Goal: Communication & Community: Connect with others

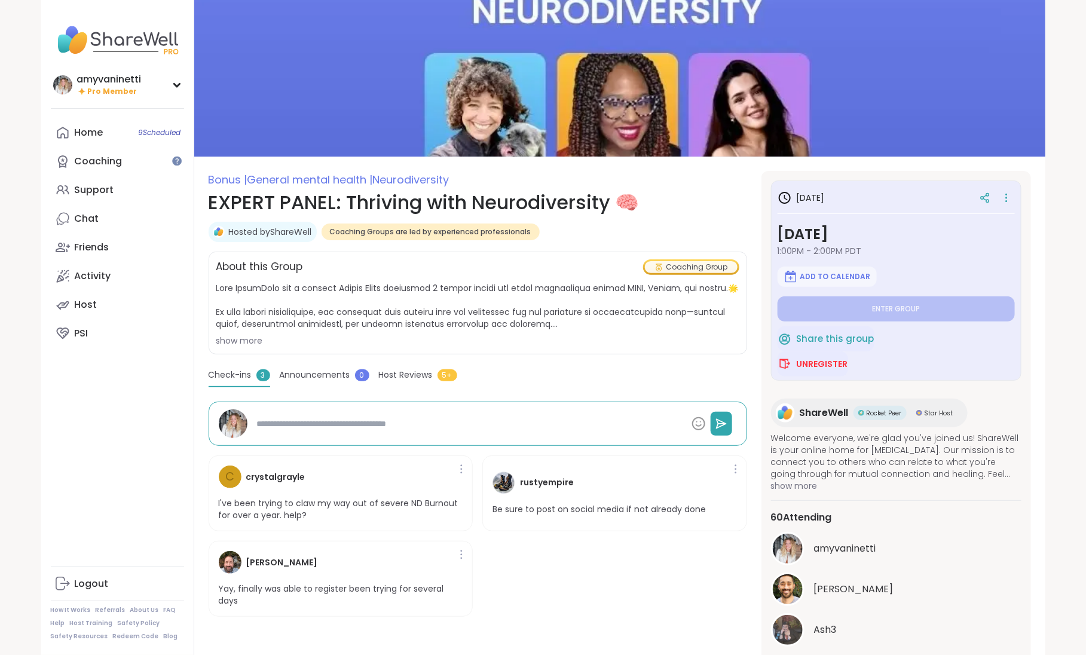
type textarea "*"
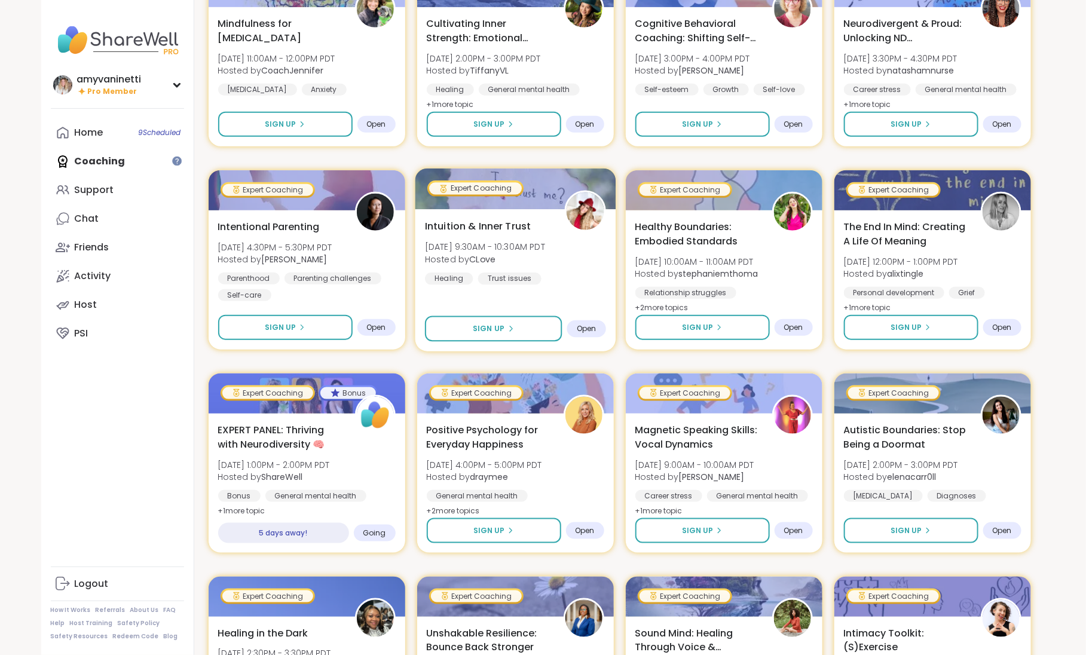
click at [472, 220] on span "Intuition & Inner Trust" at bounding box center [478, 226] width 106 height 14
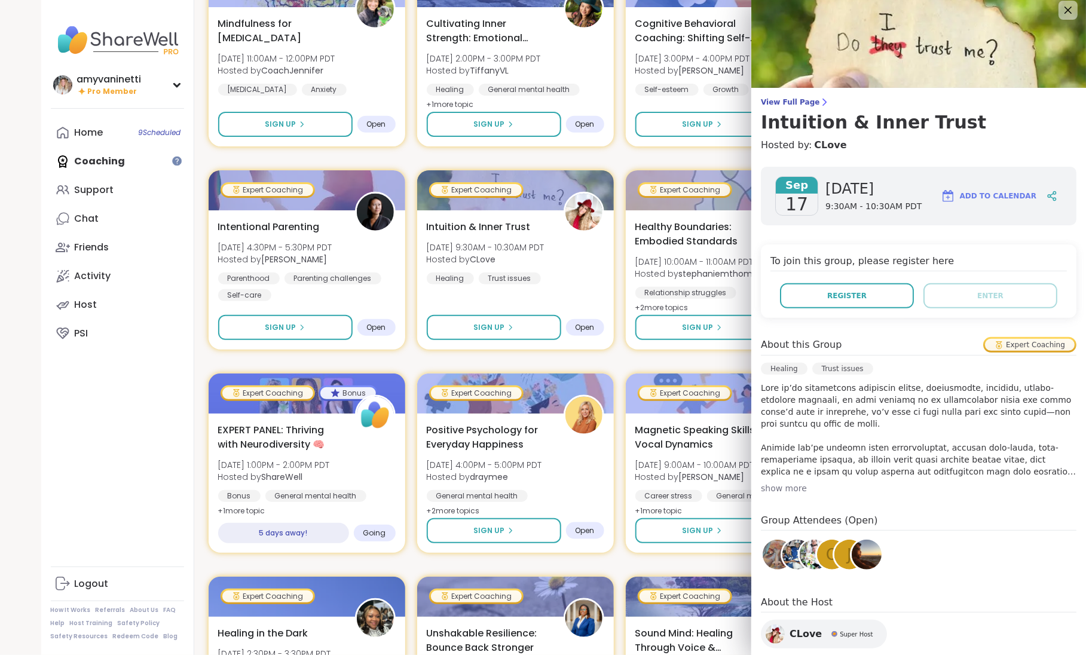
scroll to position [18, 0]
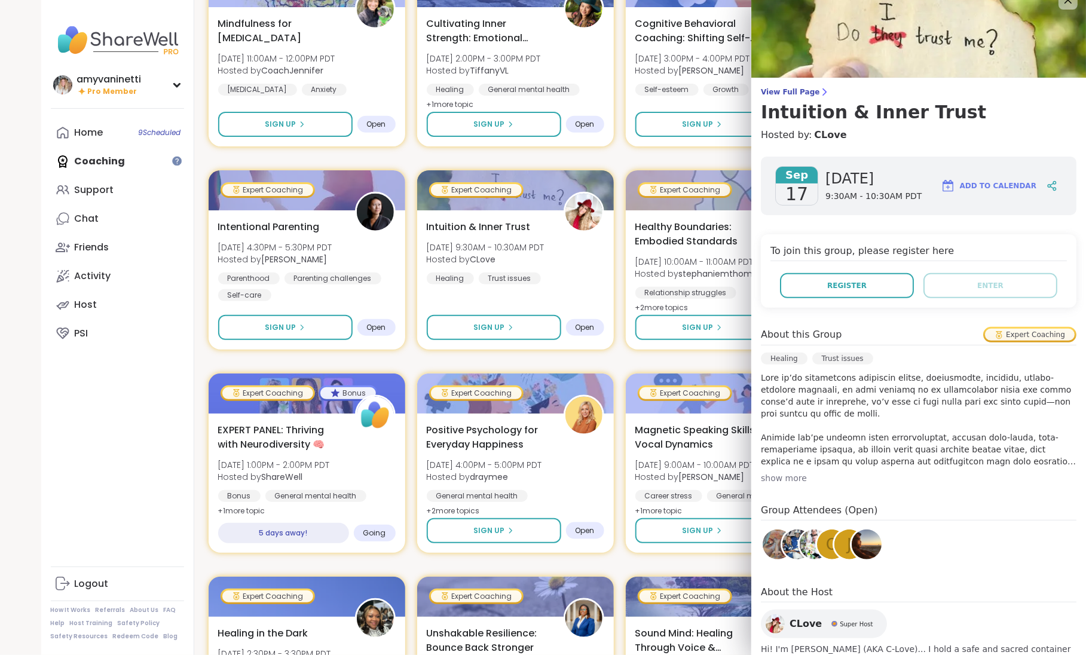
click at [802, 623] on span "CLove" at bounding box center [806, 624] width 32 height 14
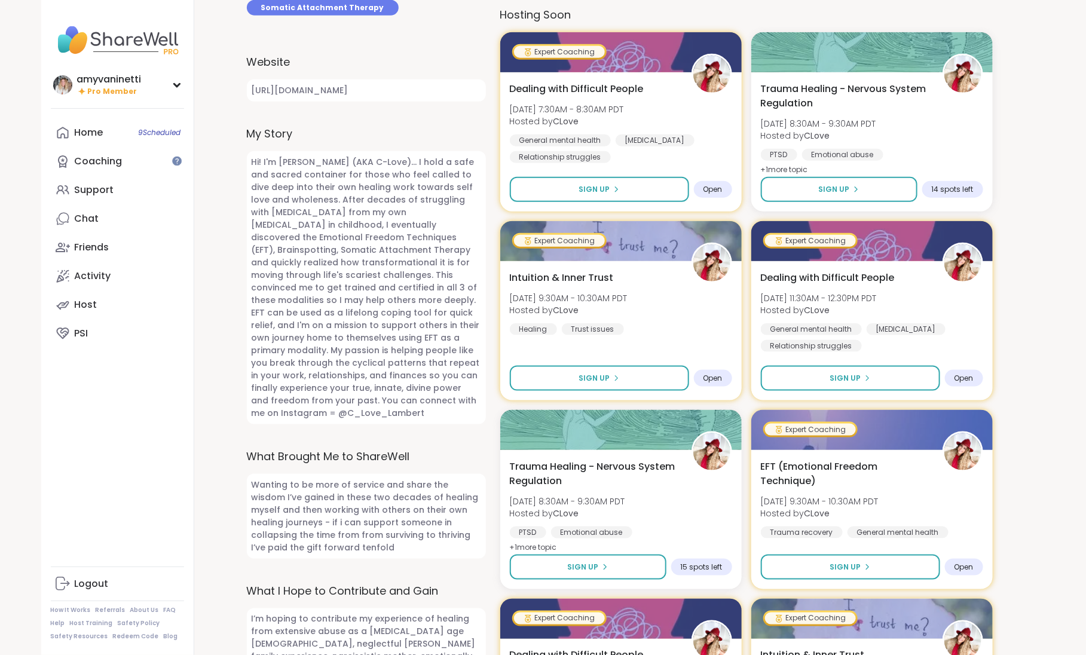
scroll to position [557, 0]
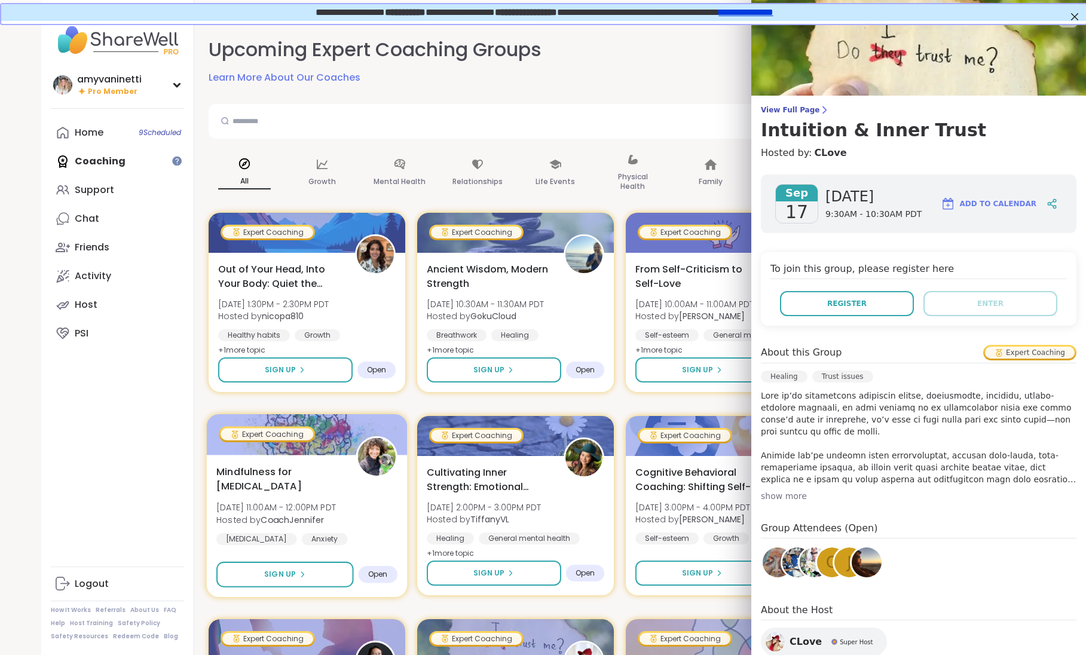
click at [645, 466] on div "Cognitive Behavioral Coaching: Shifting Self-Talk Tue, Sep 16 | 3:00PM - 4:00PM…" at bounding box center [724, 505] width 178 height 79
click at [141, 439] on div "amyvaninetti Pro Member Profile Membership Settings Help Home 9 Scheduled Coach…" at bounding box center [117, 327] width 153 height 655
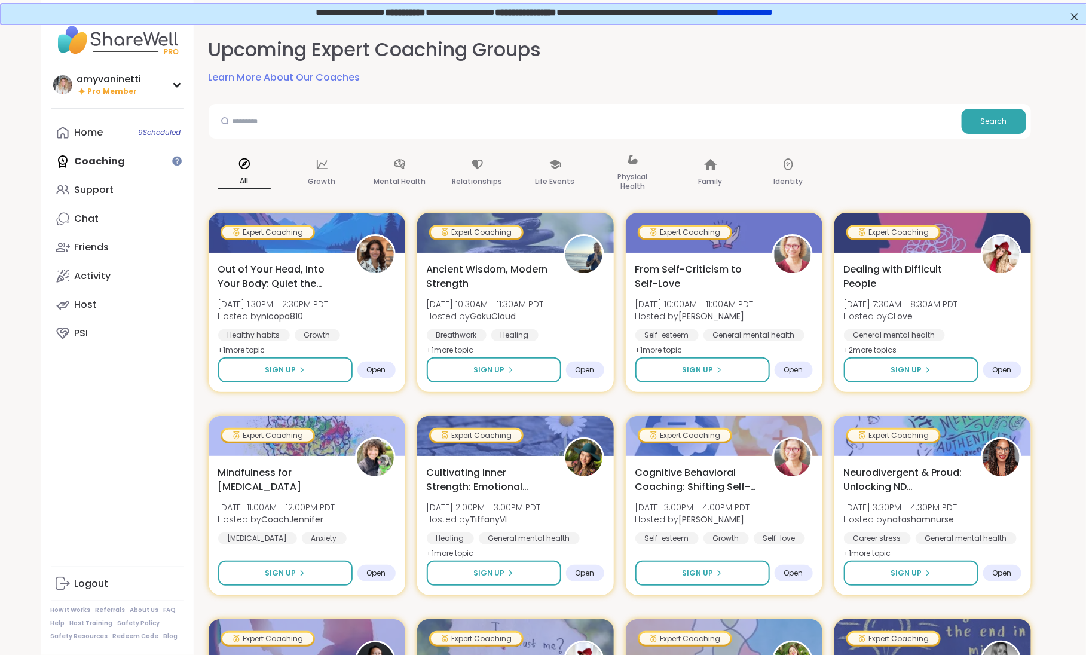
click at [763, 12] on link "**********" at bounding box center [745, 11] width 54 height 9
